Goal: Transaction & Acquisition: Purchase product/service

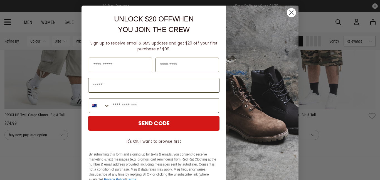
scroll to position [535, 0]
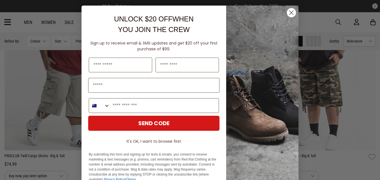
click at [283, 9] on img "POPUP Form" at bounding box center [262, 98] width 72 height 185
click at [288, 10] on circle "Close dialog" at bounding box center [291, 12] width 9 height 9
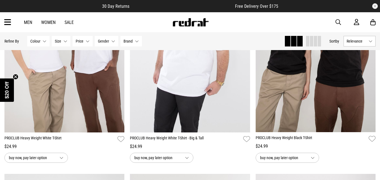
scroll to position [0, 0]
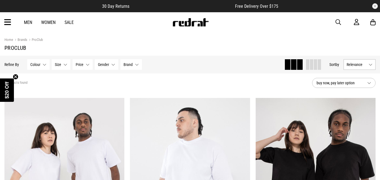
click at [341, 20] on button "button" at bounding box center [340, 22] width 11 height 7
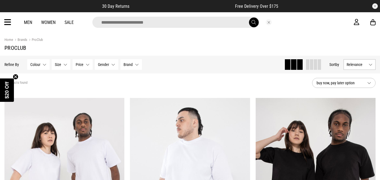
click at [170, 19] on input "search" at bounding box center [175, 22] width 167 height 11
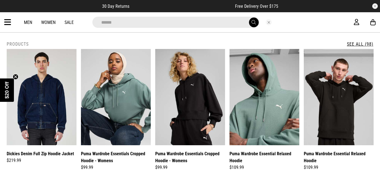
type input "******"
click at [249, 18] on button "submit" at bounding box center [254, 23] width 10 height 10
